Goal: Find specific page/section: Find specific page/section

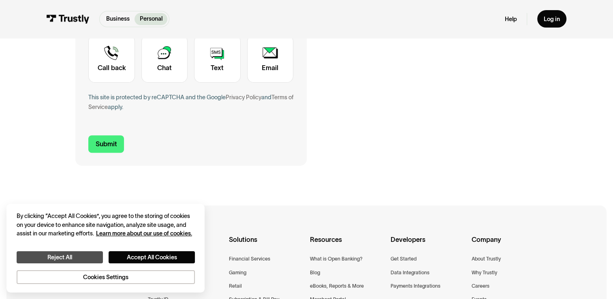
scroll to position [324, 0]
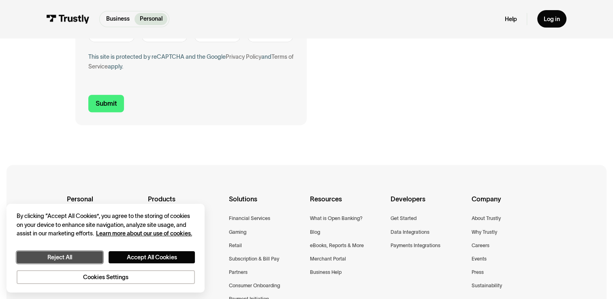
drag, startPoint x: 62, startPoint y: 256, endPoint x: 324, endPoint y: 158, distance: 279.3
click at [63, 255] on button "Reject All" at bounding box center [60, 257] width 86 height 13
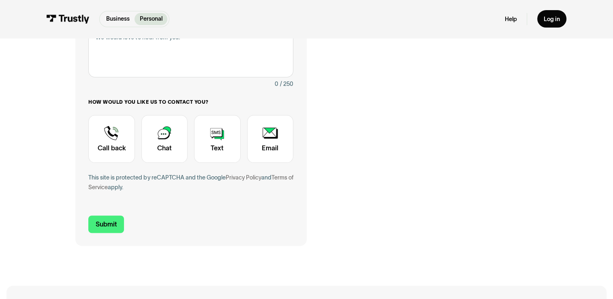
scroll to position [0, 0]
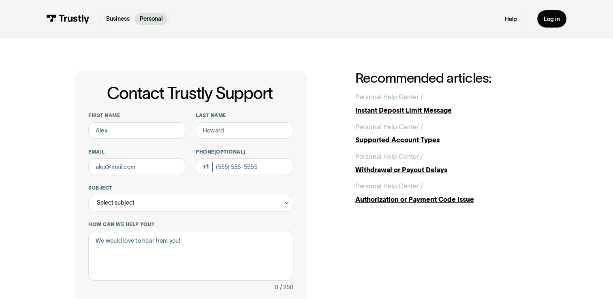
click at [58, 19] on img at bounding box center [68, 19] width 43 height 9
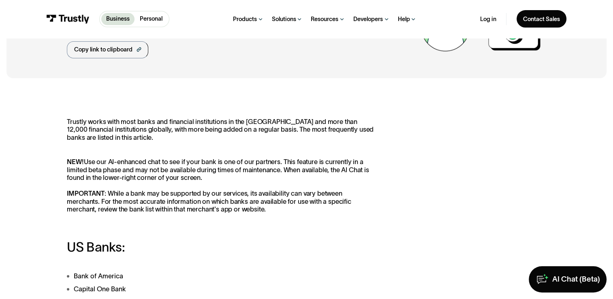
scroll to position [162, 0]
